Goal: Book appointment/travel/reservation

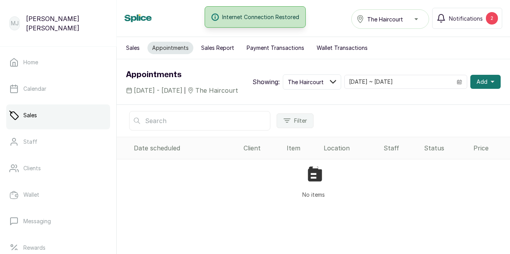
click at [278, 188] on div "No items" at bounding box center [313, 182] width 393 height 46
click at [481, 87] on button "Add" at bounding box center [485, 82] width 30 height 14
click at [458, 107] on span "New Appointment" at bounding box center [457, 102] width 75 height 9
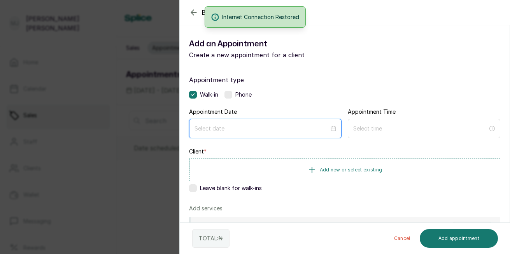
click at [246, 128] on input at bounding box center [261, 128] width 135 height 9
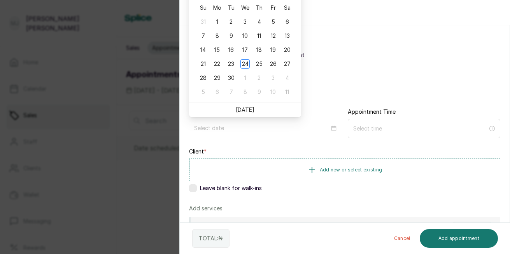
click at [243, 108] on link "[DATE]" at bounding box center [245, 109] width 19 height 7
type input "[DATE]"
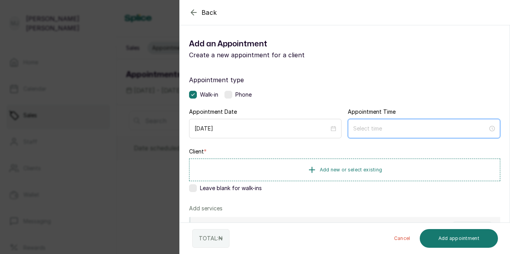
click at [364, 130] on input at bounding box center [420, 128] width 135 height 9
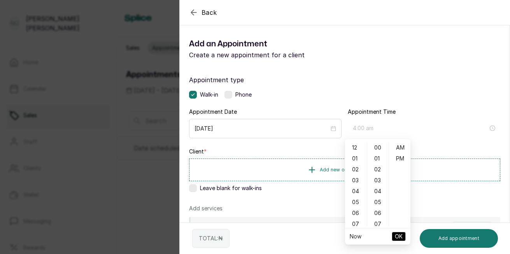
click at [357, 186] on div "04" at bounding box center [356, 191] width 19 height 11
type input "4:00 pm"
click at [394, 158] on div "PM" at bounding box center [399, 158] width 19 height 11
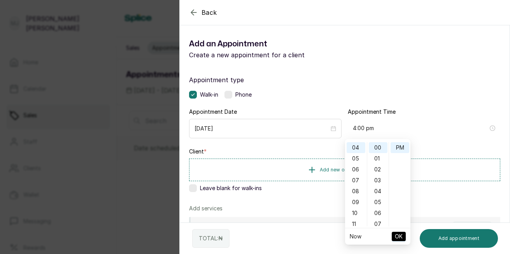
click at [445, 223] on div "TOTAL: ₦ Cancel Add appointment" at bounding box center [345, 237] width 331 height 31
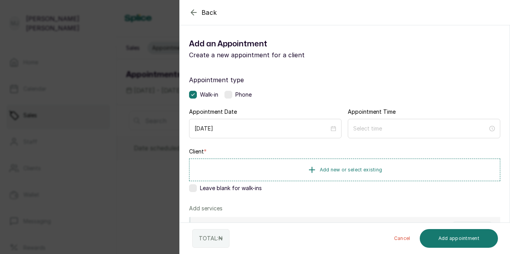
click at [456, 137] on div at bounding box center [424, 128] width 152 height 19
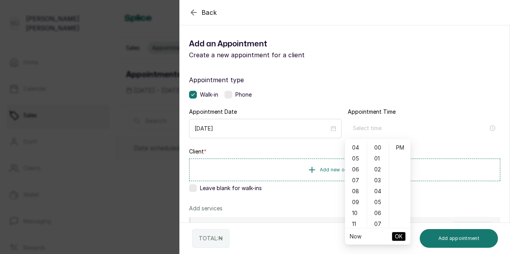
click at [353, 149] on div "04" at bounding box center [356, 147] width 19 height 11
click at [380, 217] on div "06" at bounding box center [378, 212] width 19 height 11
click at [403, 161] on div "PM" at bounding box center [399, 158] width 19 height 11
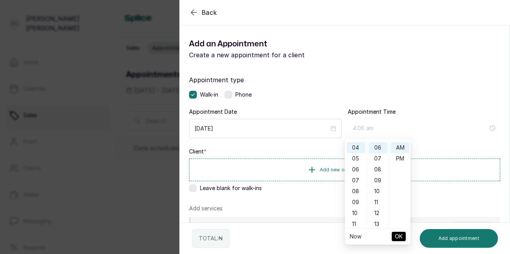
type input "4:06 pm"
click at [398, 145] on div "PM" at bounding box center [399, 147] width 19 height 11
click at [403, 239] on button "OK" at bounding box center [399, 235] width 14 height 9
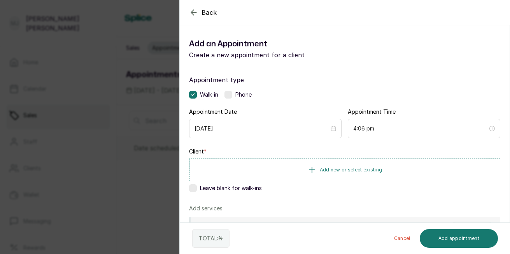
click at [384, 176] on button "Add new or select existing" at bounding box center [344, 169] width 311 height 23
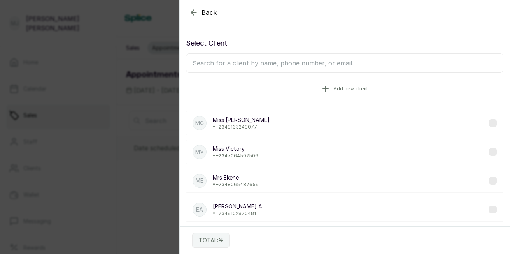
click at [352, 65] on input "text" at bounding box center [344, 62] width 317 height 19
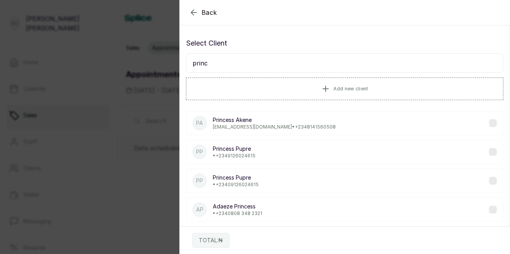
type input "princ"
click at [297, 131] on div "PA Princess [PERSON_NAME] [EMAIL_ADDRESS][DOMAIN_NAME] • [PHONE_NUMBER]" at bounding box center [344, 123] width 317 height 24
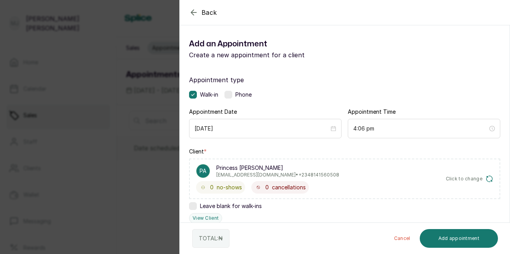
click at [503, 191] on div "Appointment type Walk-in Phone Appointment Date [DATE] Appointment Time 4:06 pm…" at bounding box center [345, 237] width 330 height 343
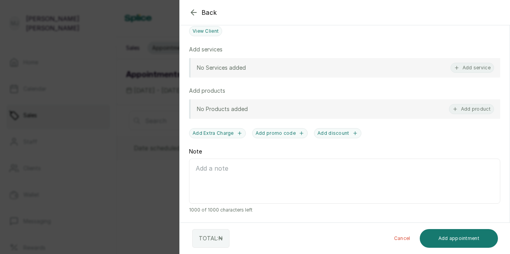
click at [476, 69] on button "Add service" at bounding box center [472, 68] width 44 height 10
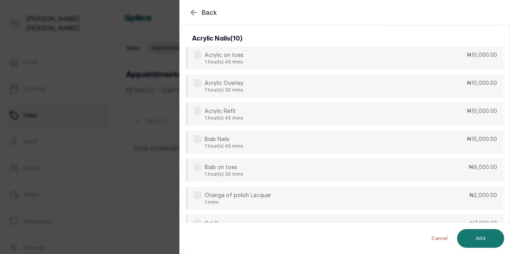
scroll to position [0, 0]
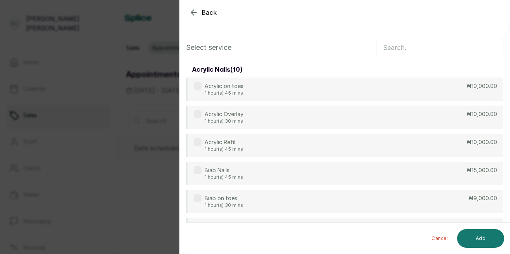
click at [391, 50] on input "text" at bounding box center [439, 47] width 127 height 19
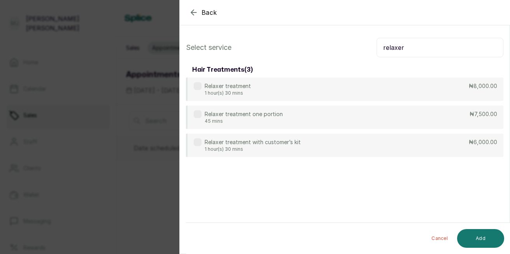
type input "relaxer"
click at [445, 93] on div "Relaxer treatment 1 hour(s) 30 mins ₦8,000.00" at bounding box center [344, 88] width 317 height 23
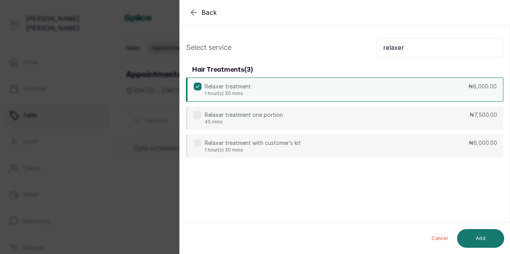
click at [478, 236] on button "Add" at bounding box center [480, 238] width 47 height 19
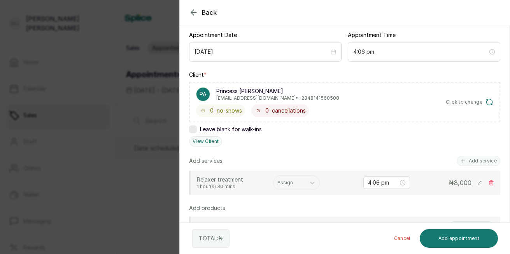
scroll to position [84, 0]
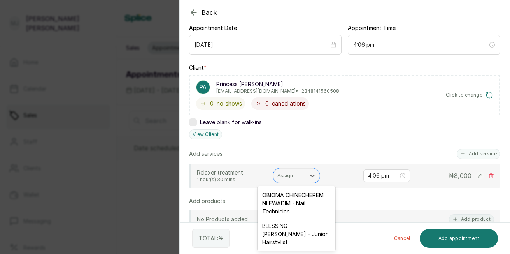
click at [289, 177] on div at bounding box center [289, 175] width 24 height 7
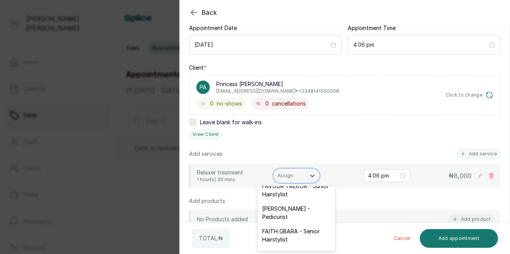
scroll to position [95, 0]
click at [307, 200] on div "FAVOUR TAEKOR - Junior Hairstylist" at bounding box center [296, 188] width 78 height 23
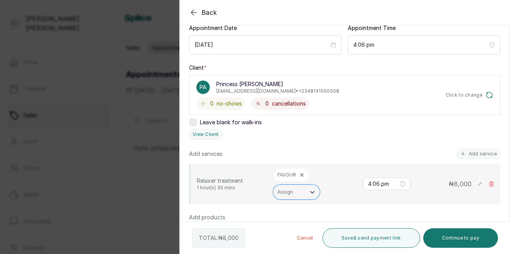
click at [467, 237] on button "Continue to pay" at bounding box center [460, 237] width 75 height 19
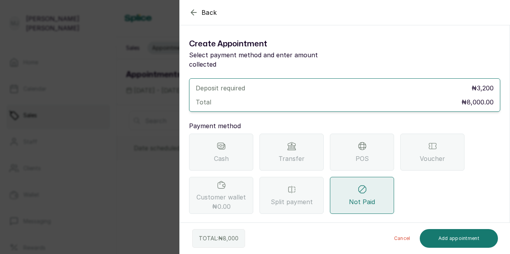
scroll to position [0, 0]
click at [311, 141] on div "Transfer" at bounding box center [291, 151] width 64 height 37
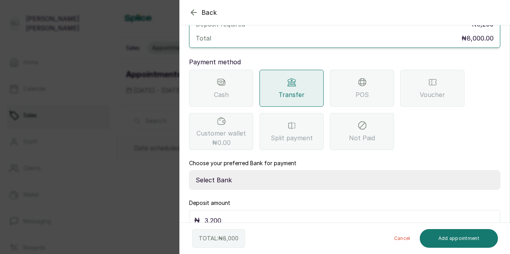
scroll to position [67, 0]
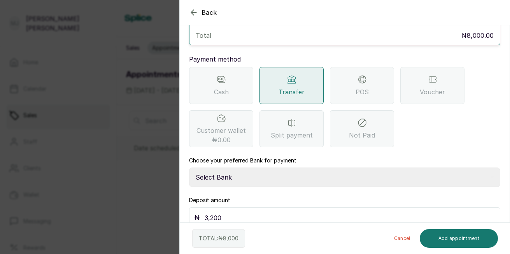
click at [259, 170] on select "Select Bank THE HAIR COURT Zenith Bank THE HAIR COURT Guaranty Trust Bank" at bounding box center [344, 176] width 311 height 19
select select "8093f8fd-914a-4246-9da3-7ae1719cd41e"
click at [189, 167] on select "Select Bank THE HAIR COURT Zenith Bank THE HAIR COURT Guaranty Trust Bank" at bounding box center [344, 176] width 311 height 19
click at [236, 212] on input "3,200" at bounding box center [350, 217] width 291 height 11
type input "3"
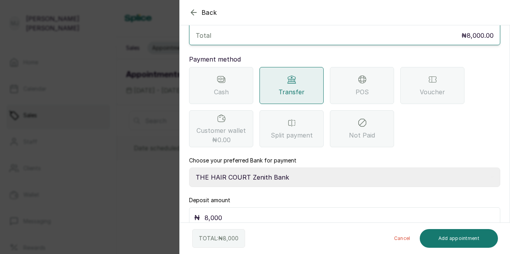
type input "8,000"
click at [474, 241] on button "Add appointment" at bounding box center [459, 238] width 79 height 19
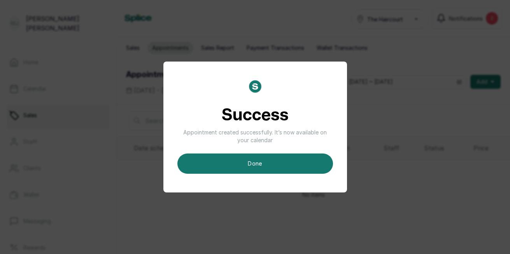
click at [292, 168] on button "done" at bounding box center [255, 163] width 156 height 20
